Goal: Book appointment/travel/reservation

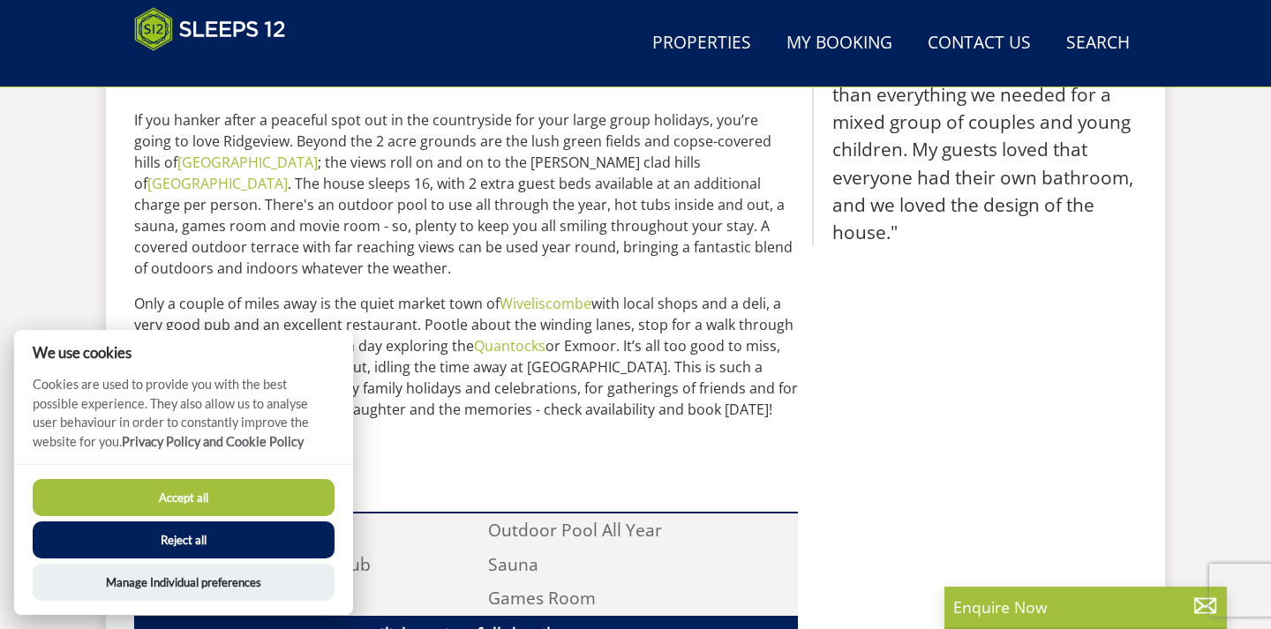
scroll to position [937, 0]
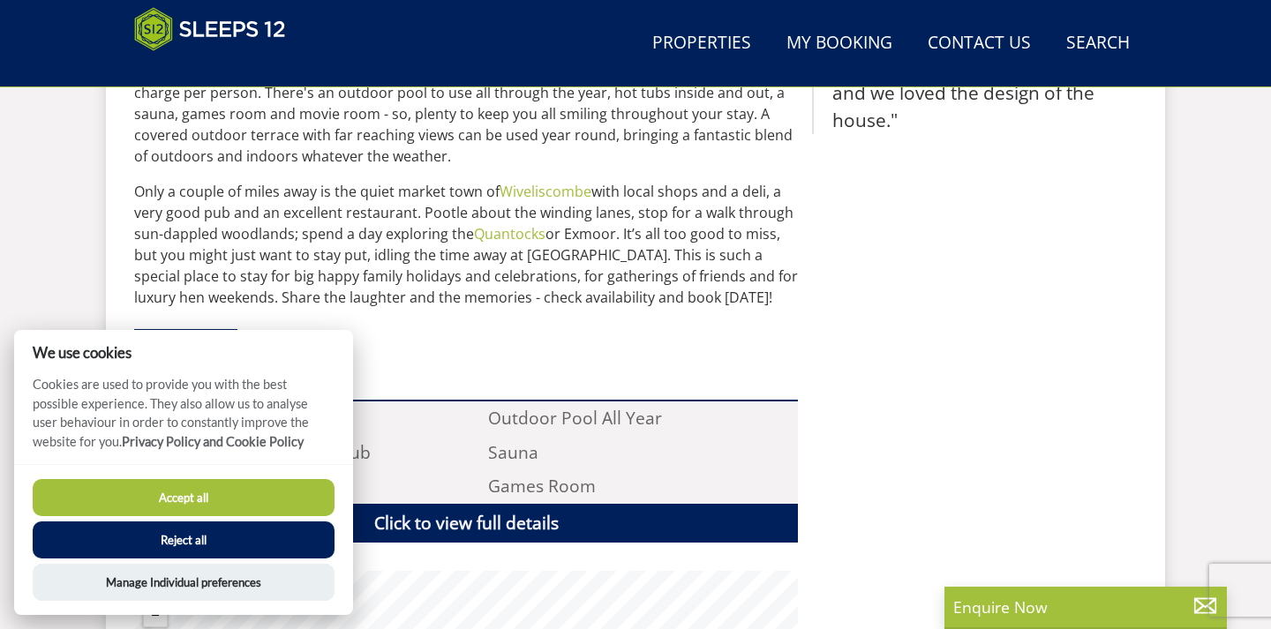
click at [178, 503] on button "Accept all" at bounding box center [184, 497] width 302 height 37
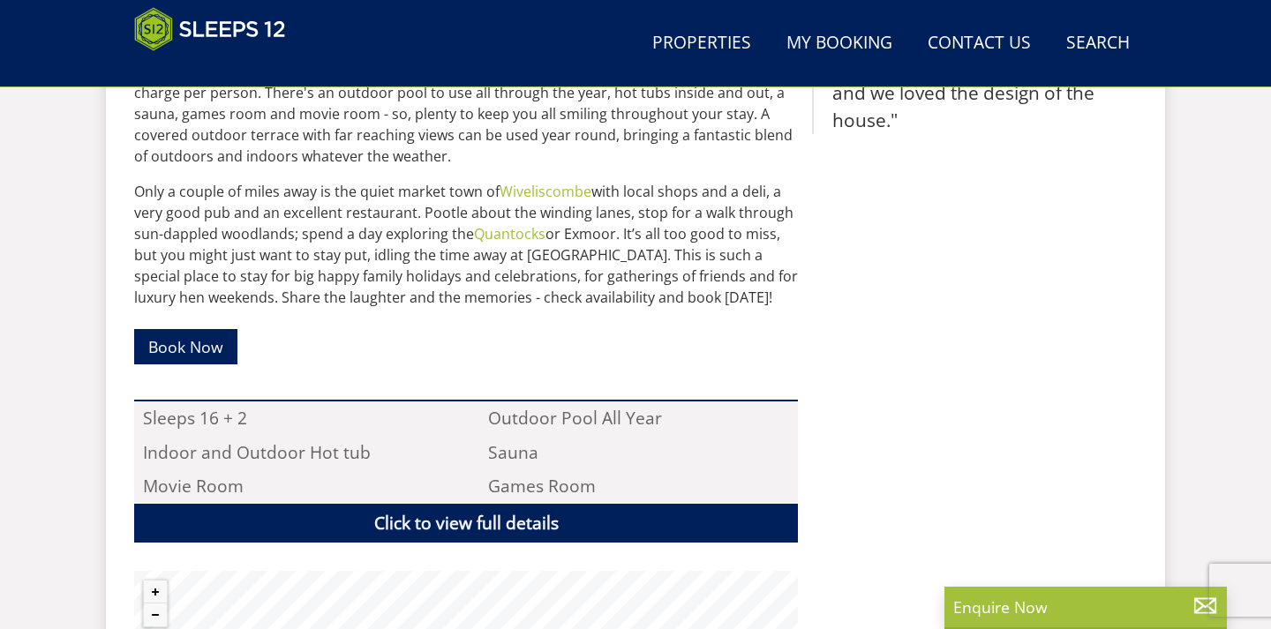
scroll to position [1018, 0]
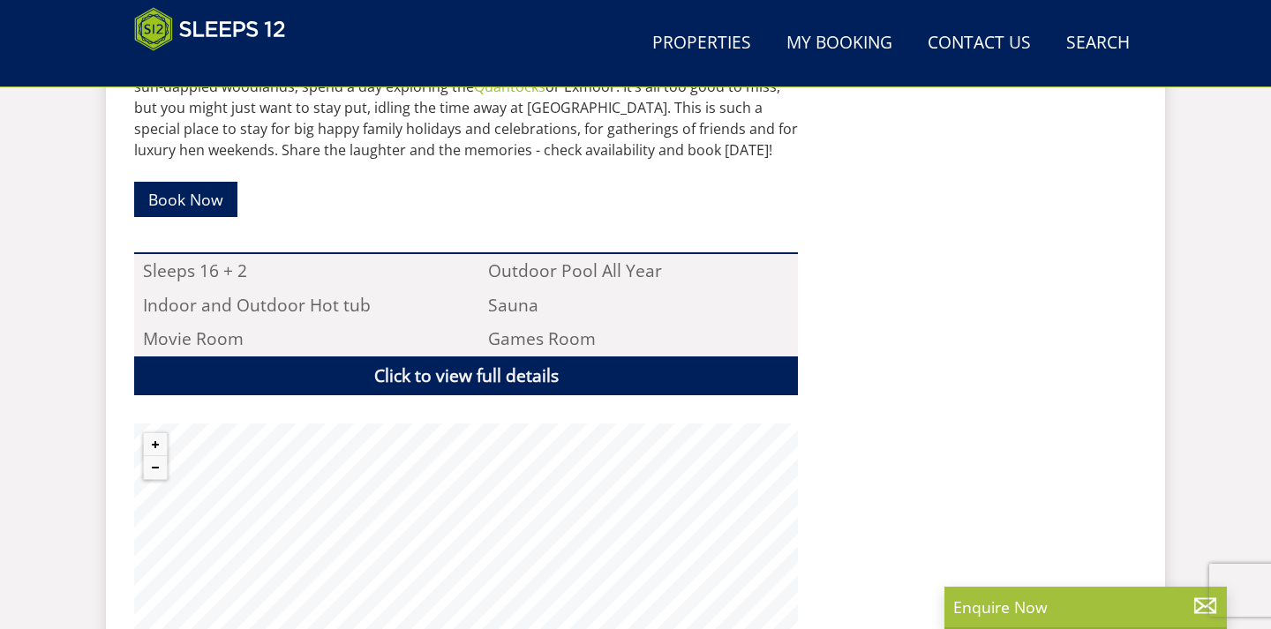
scroll to position [1362, 0]
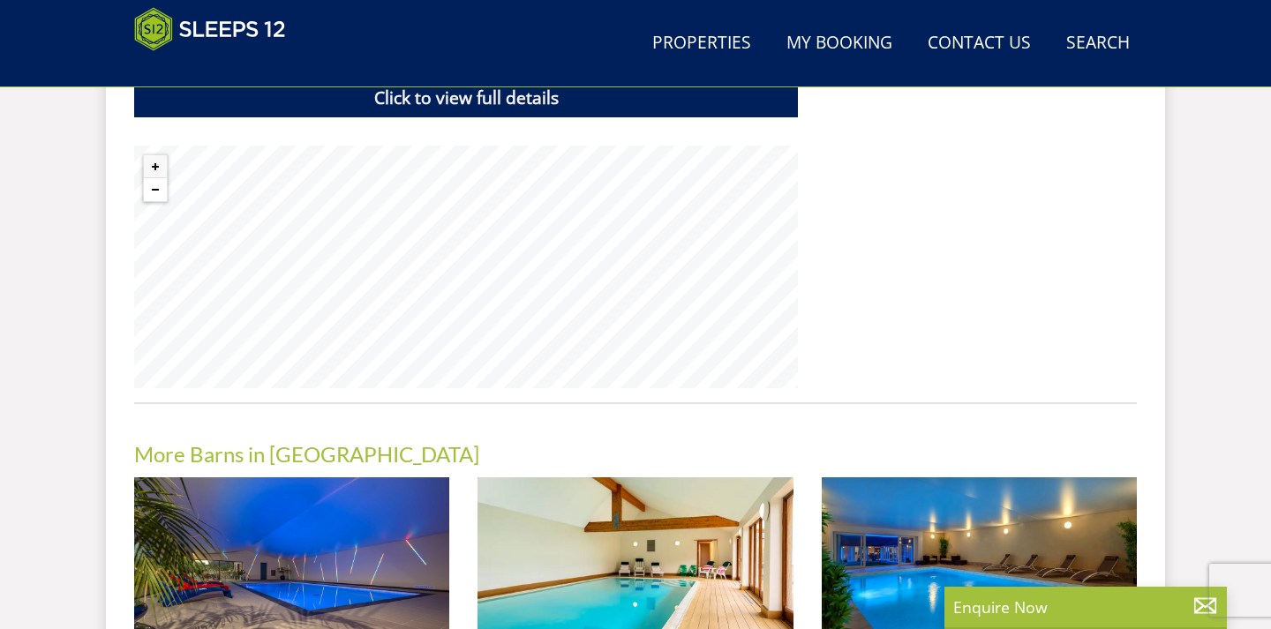
click at [161, 194] on button "Zoom out" at bounding box center [155, 189] width 23 height 23
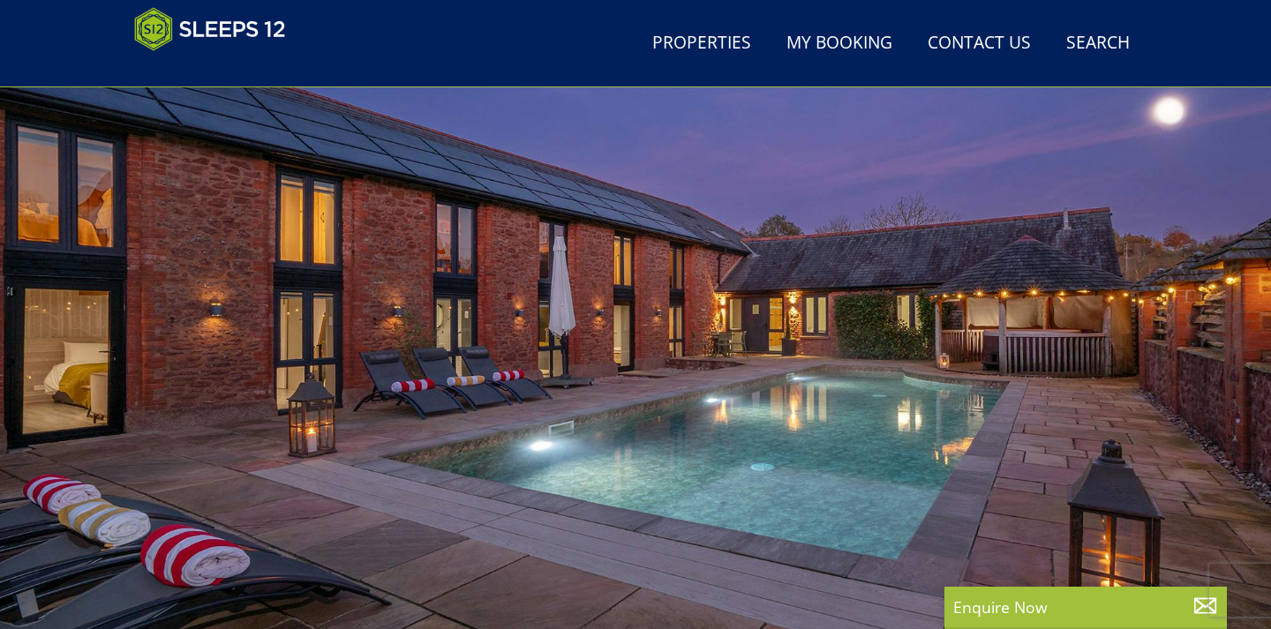
scroll to position [95, 0]
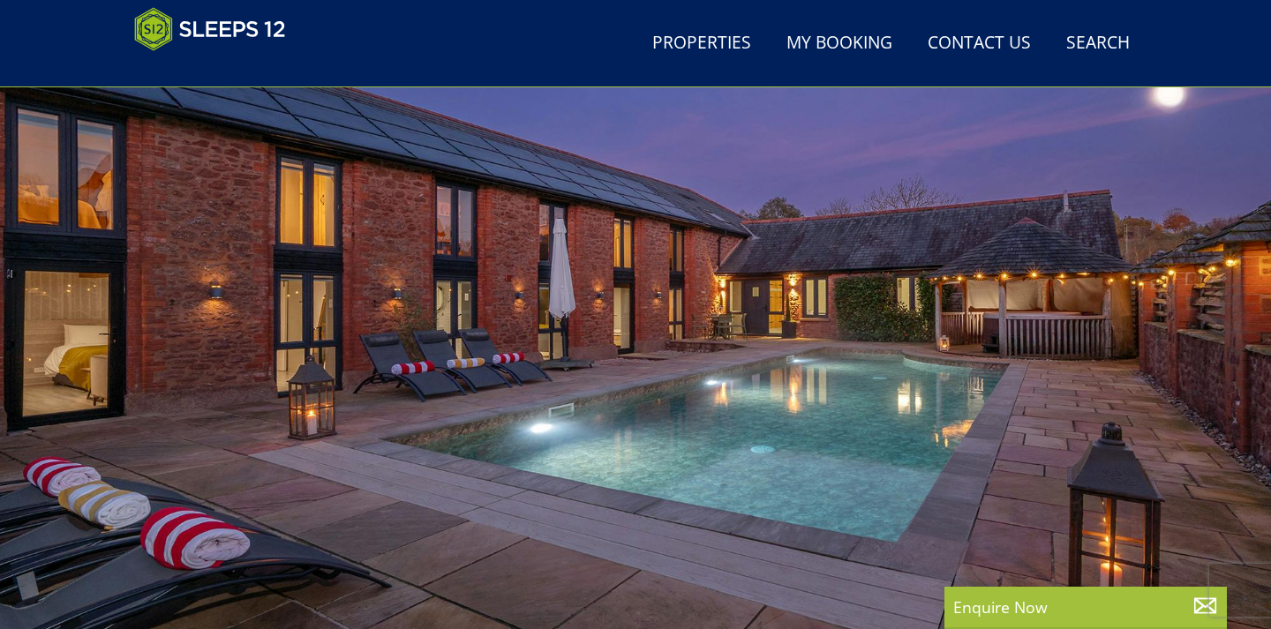
click at [263, 310] on div at bounding box center [635, 340] width 1271 height 618
